Goal: Task Accomplishment & Management: Manage account settings

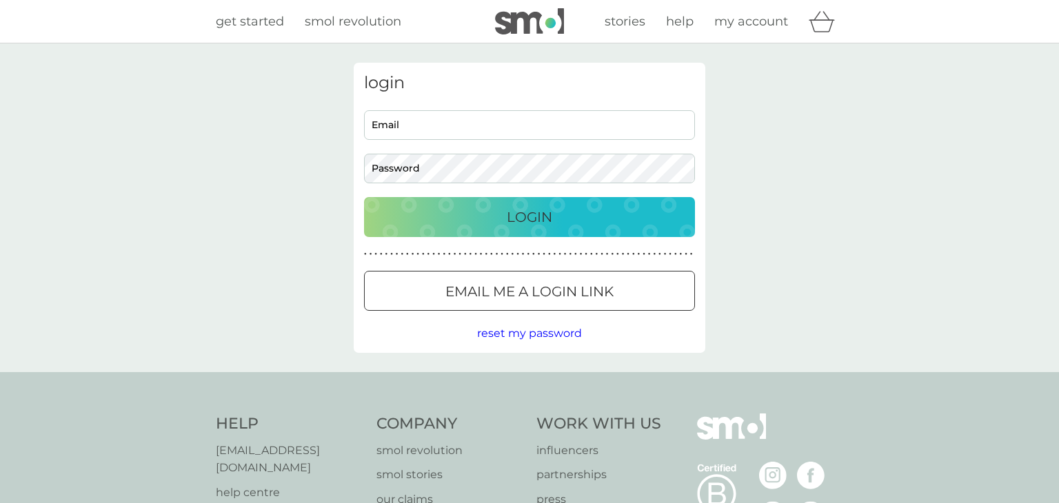
click at [564, 121] on input "Email" at bounding box center [529, 125] width 331 height 30
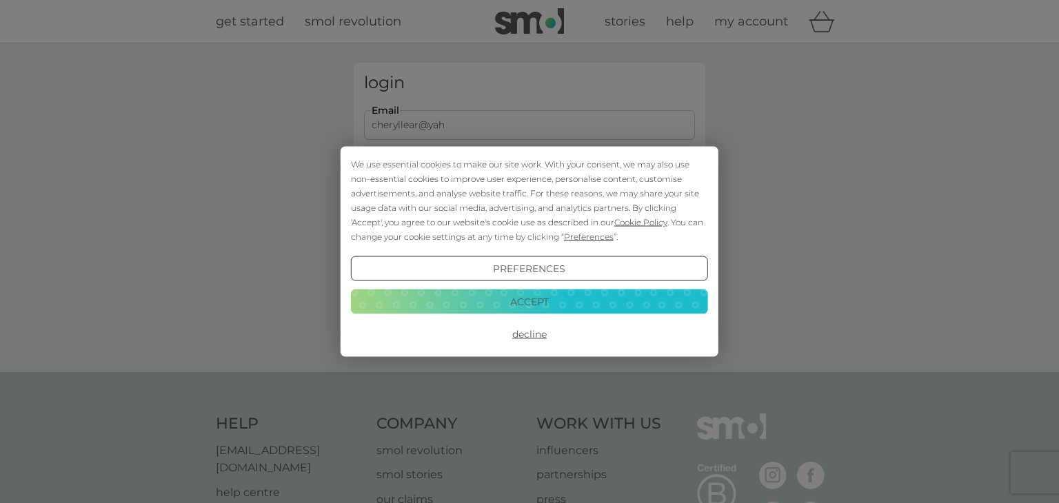
type input "[EMAIL_ADDRESS][DOMAIN_NAME]"
click at [540, 335] on button "Decline" at bounding box center [529, 334] width 357 height 25
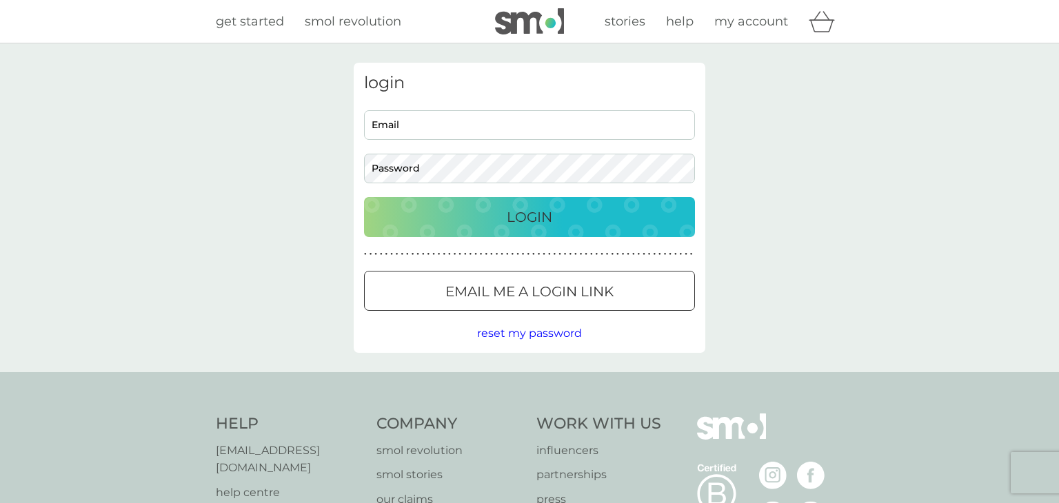
click at [423, 126] on input "Email" at bounding box center [529, 125] width 331 height 30
type input "cheryllear@yahoo.com"
click at [451, 205] on button "Login" at bounding box center [529, 217] width 331 height 40
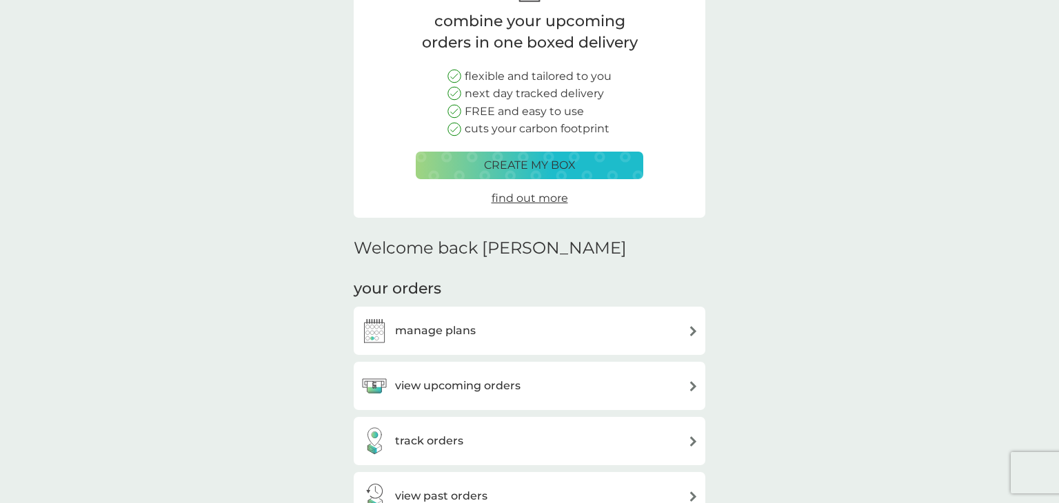
scroll to position [138, 0]
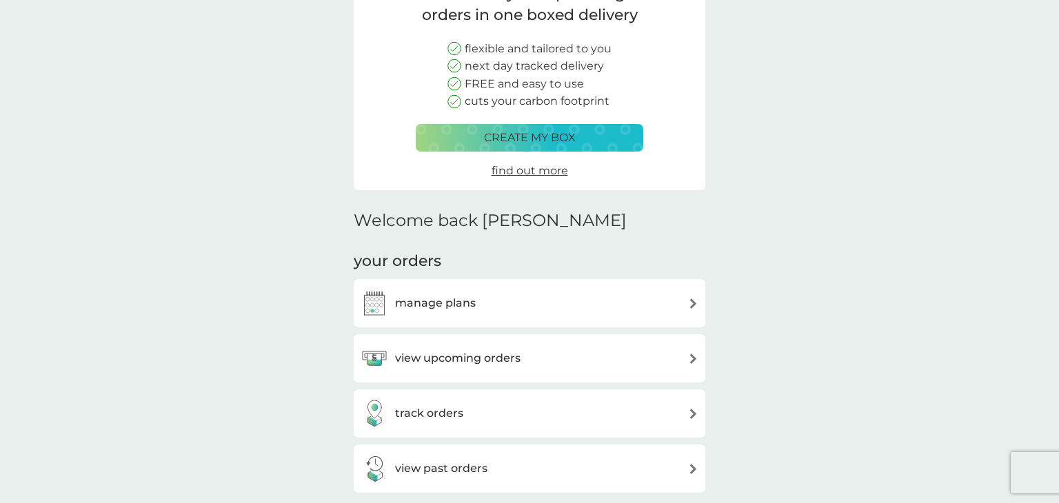
click at [693, 311] on div "manage plans" at bounding box center [529, 303] width 338 height 28
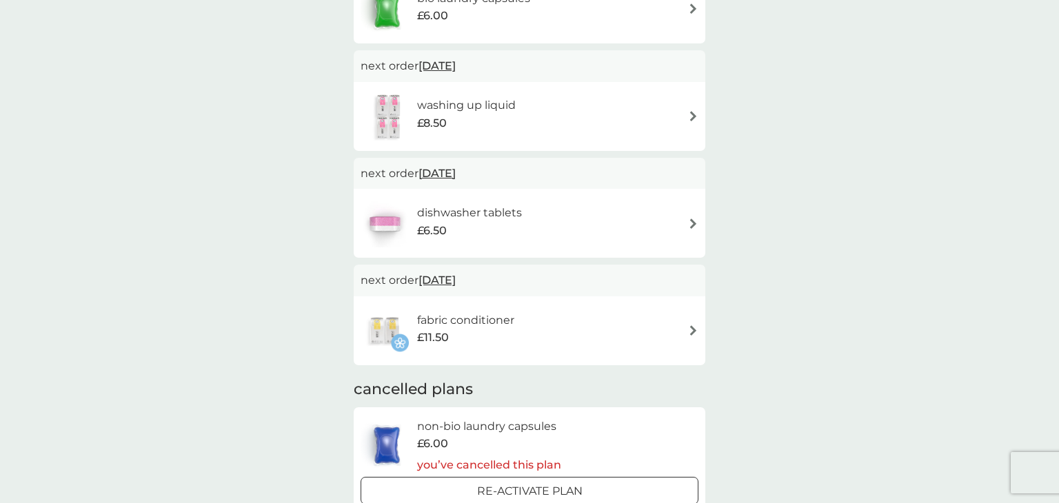
scroll to position [358, 0]
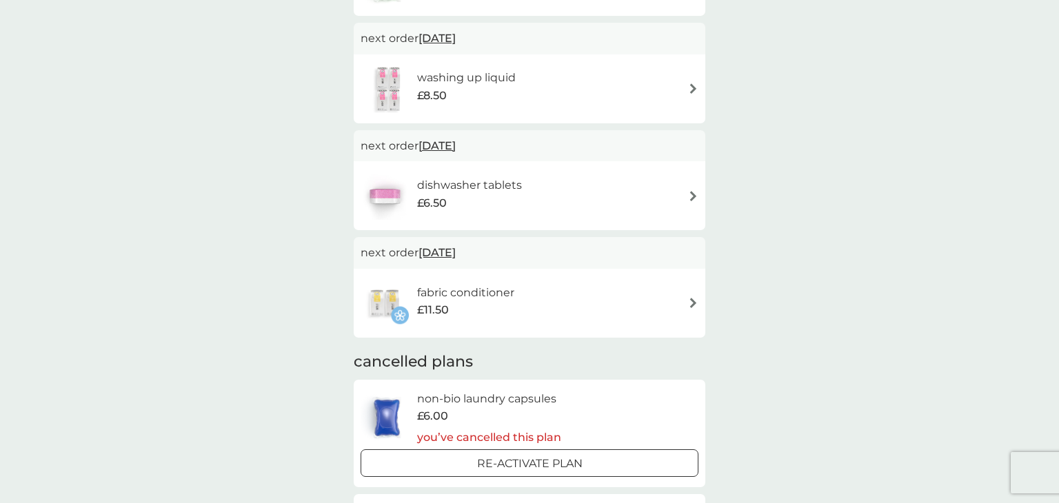
click at [697, 193] on img at bounding box center [693, 196] width 10 height 10
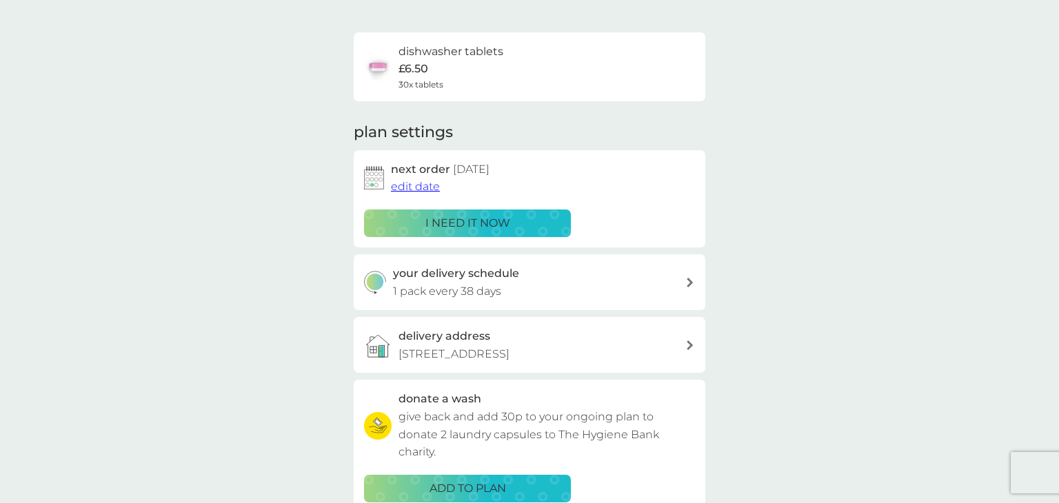
scroll to position [138, 0]
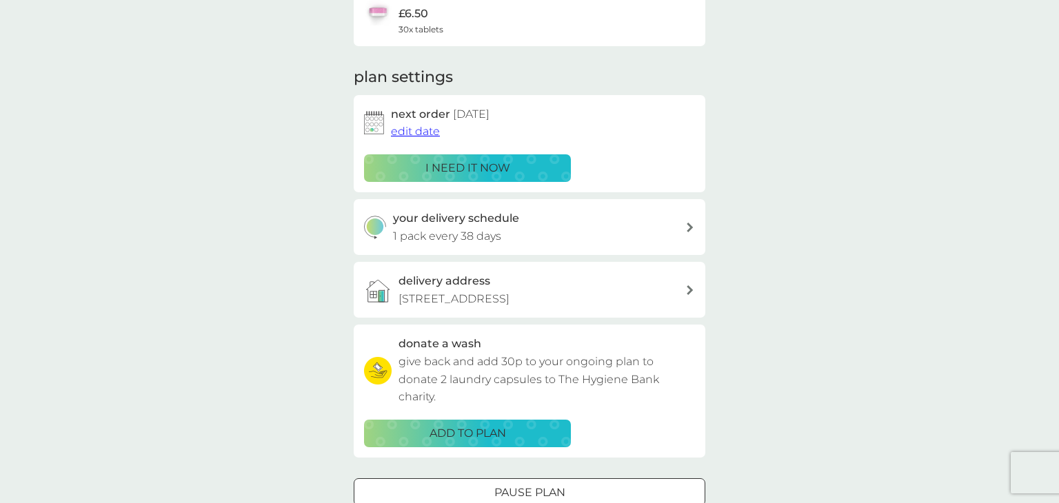
click at [420, 132] on span "edit date" at bounding box center [415, 131] width 49 height 13
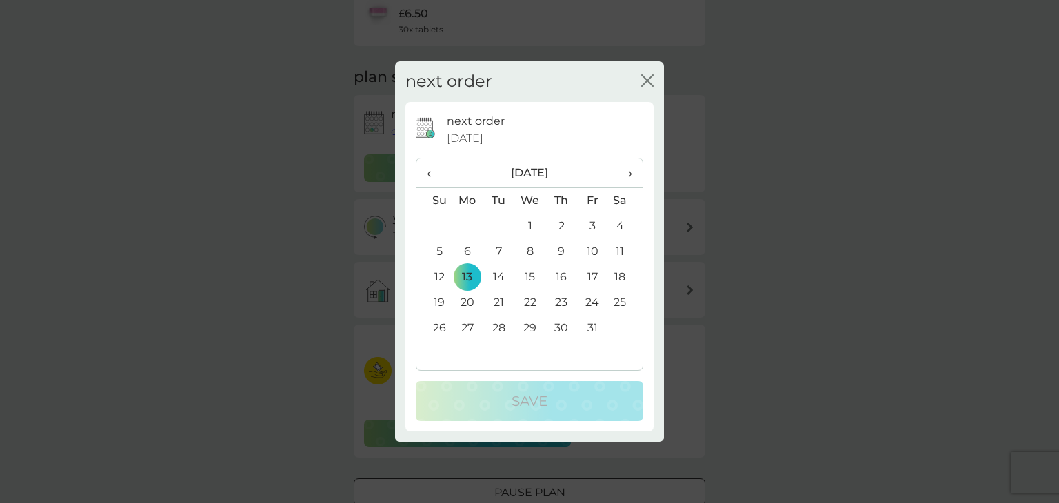
click at [629, 178] on span "›" at bounding box center [625, 173] width 14 height 29
click at [598, 328] on td "28" at bounding box center [592, 329] width 31 height 26
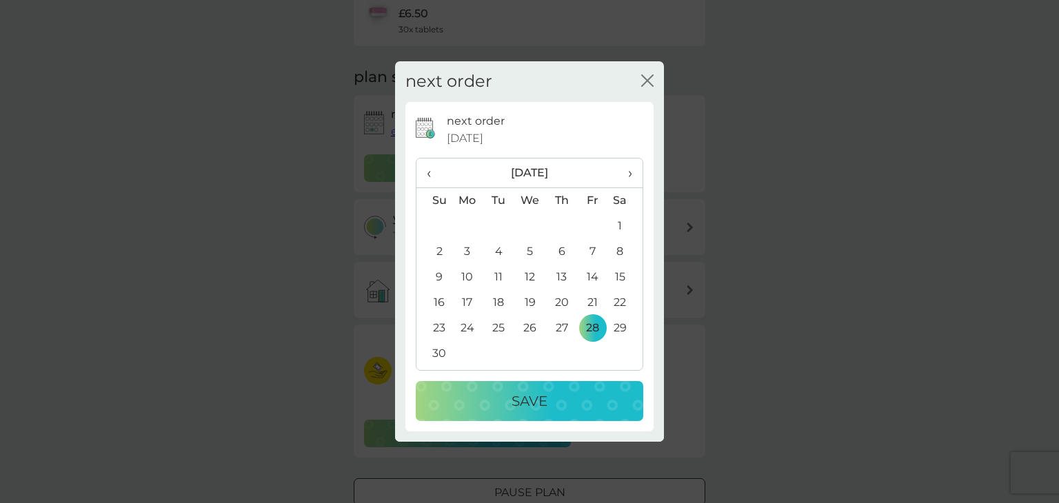
click at [587, 403] on div "Save" at bounding box center [529, 401] width 200 height 22
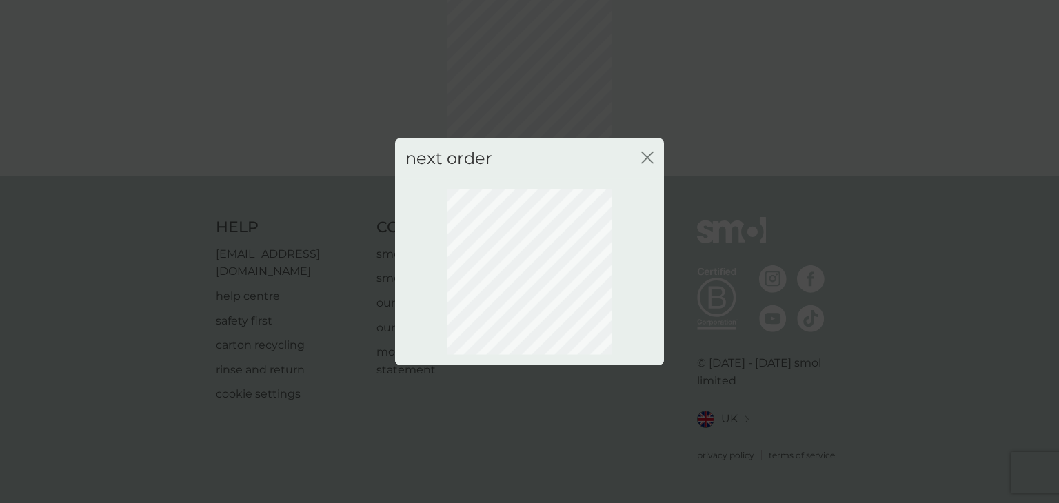
scroll to position [77, 0]
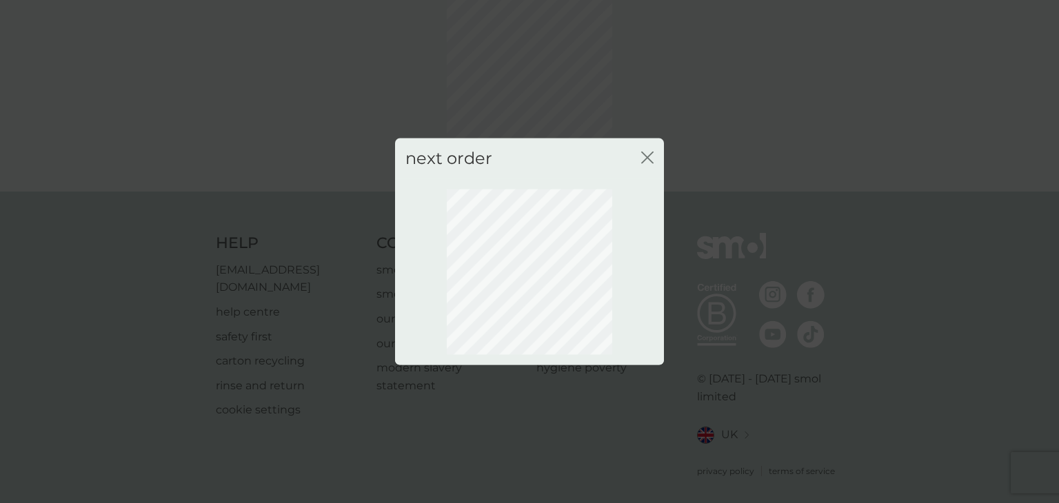
click at [646, 159] on icon "close" at bounding box center [645, 157] width 6 height 11
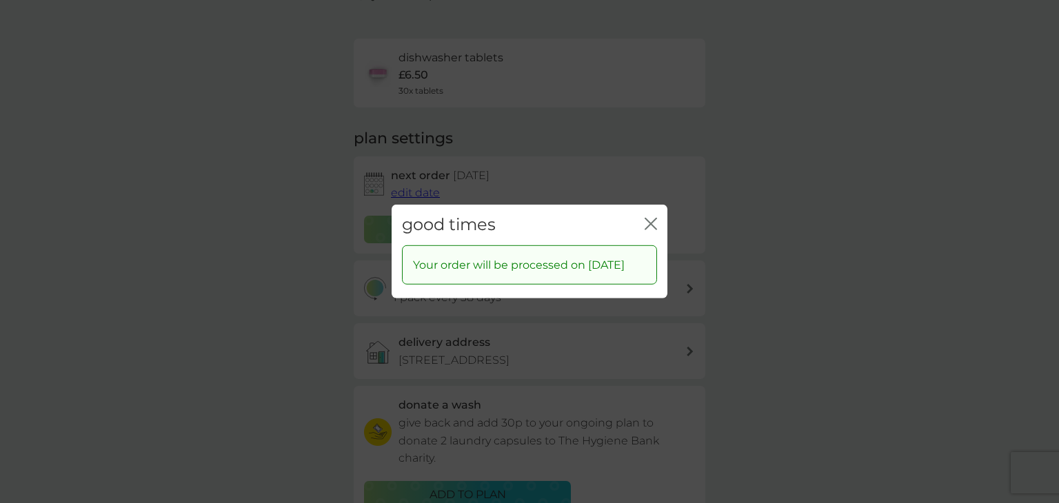
click at [651, 218] on icon "close" at bounding box center [654, 223] width 6 height 11
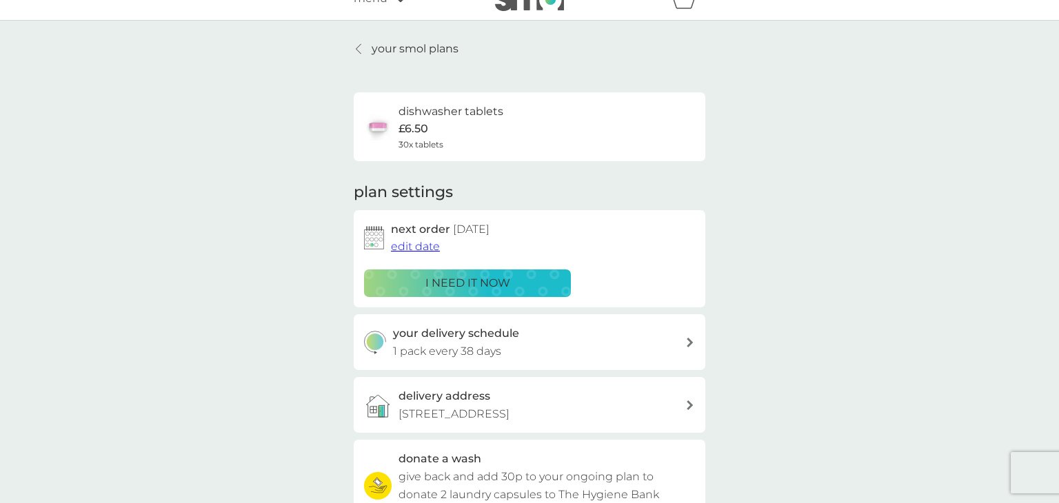
scroll to position [0, 0]
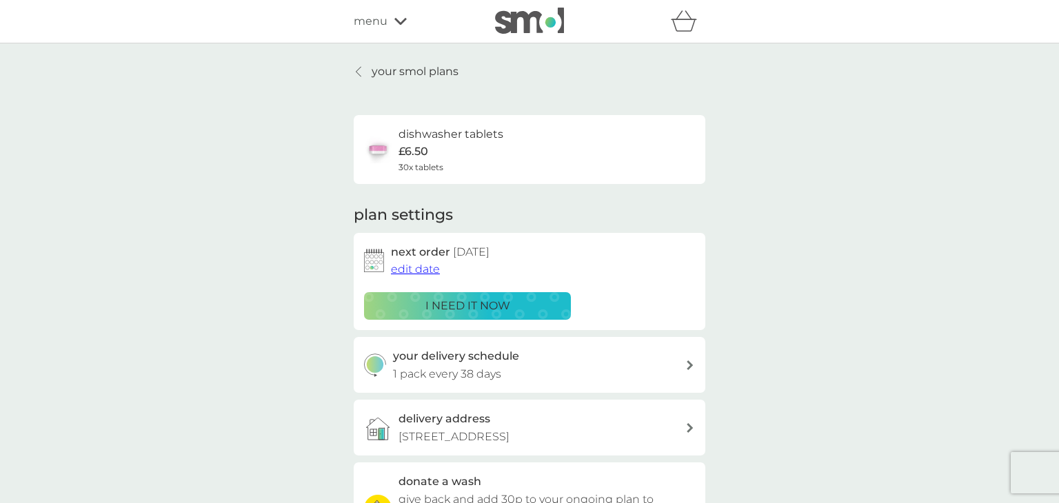
click at [401, 24] on icon at bounding box center [400, 21] width 12 height 8
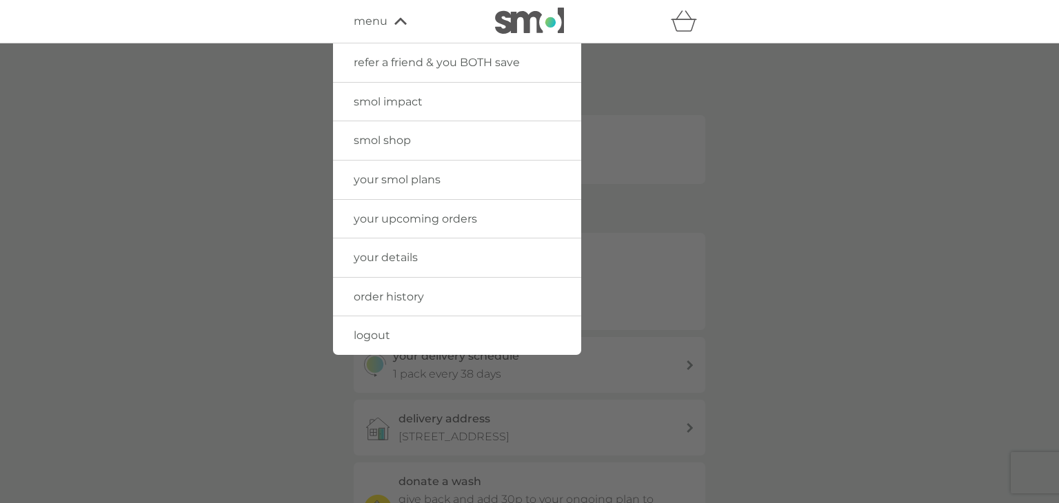
click at [362, 336] on span "logout" at bounding box center [372, 335] width 37 height 13
